Goal: Task Accomplishment & Management: Manage account settings

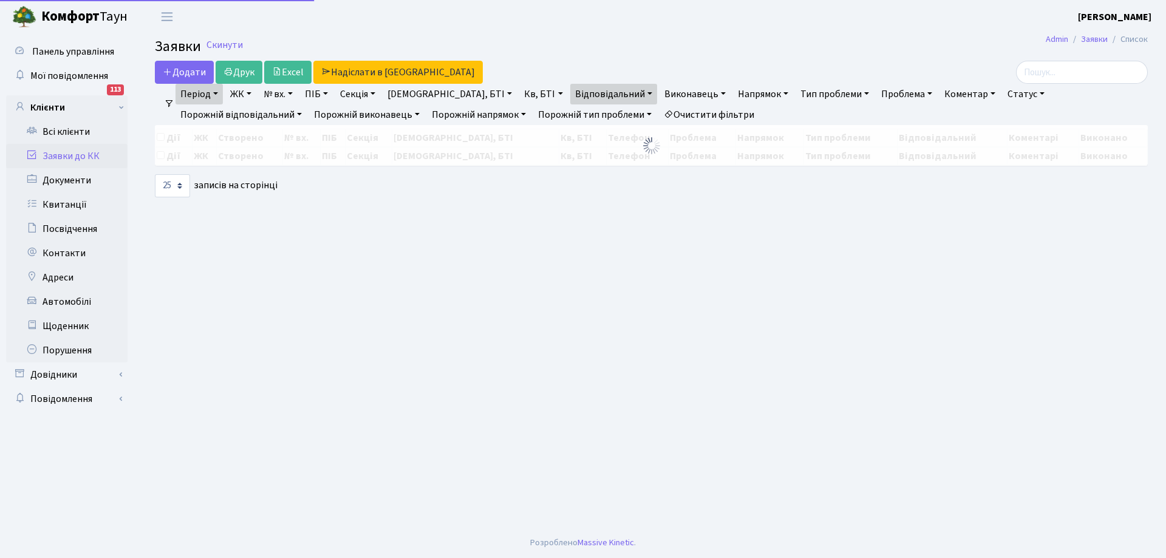
select select "25"
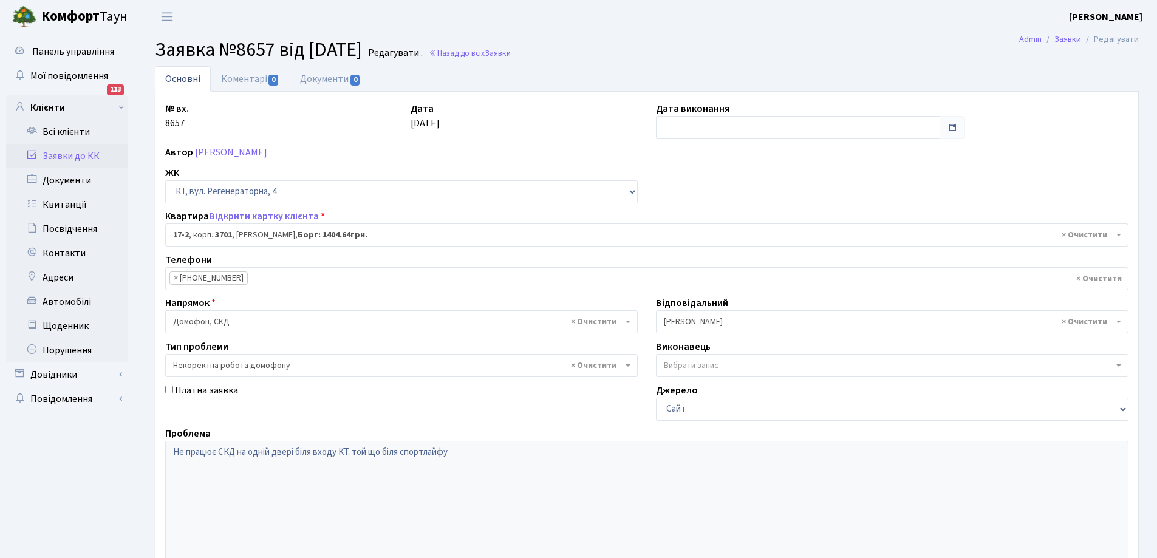
select select "8956"
select select "38"
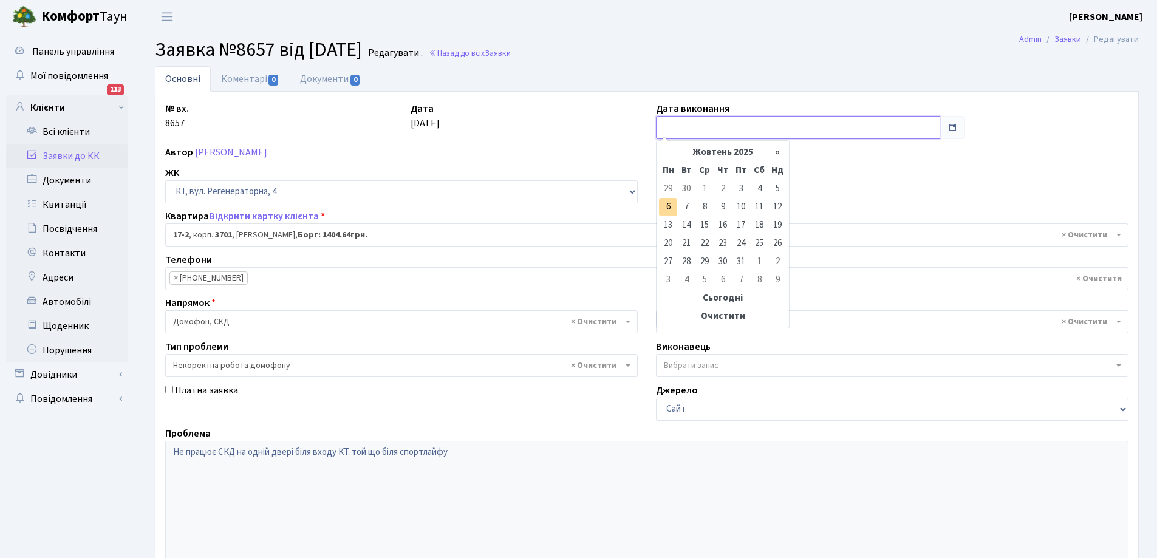
click at [690, 128] on input "text" at bounding box center [798, 127] width 284 height 23
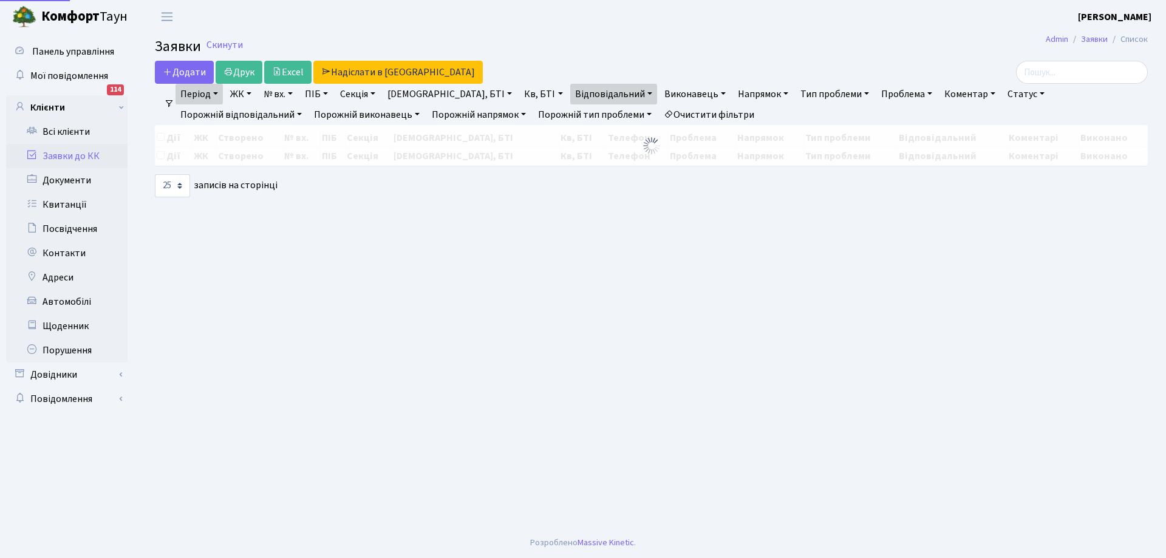
select select "25"
